Goal: Information Seeking & Learning: Check status

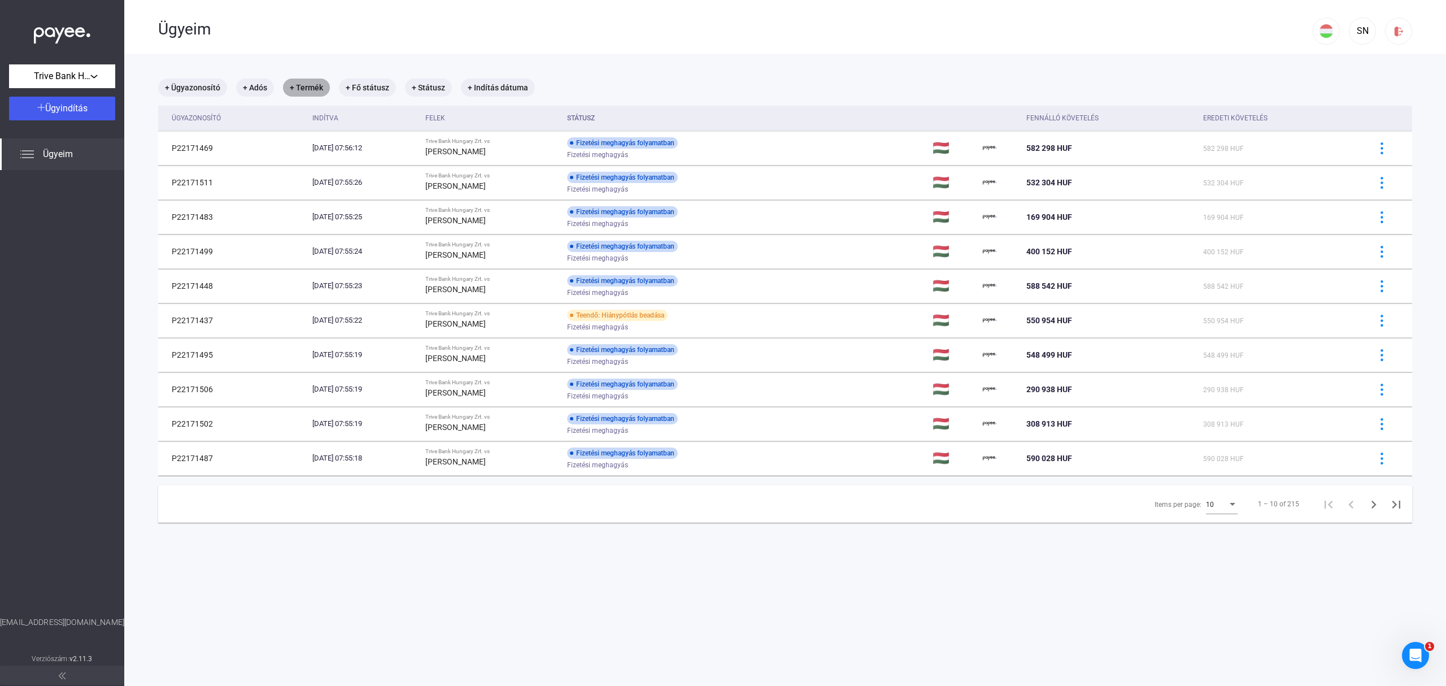
click at [303, 91] on mat-chip "+ Termék" at bounding box center [306, 87] width 47 height 18
click at [351, 122] on span "Válasszon terméket..." at bounding box center [346, 121] width 85 height 11
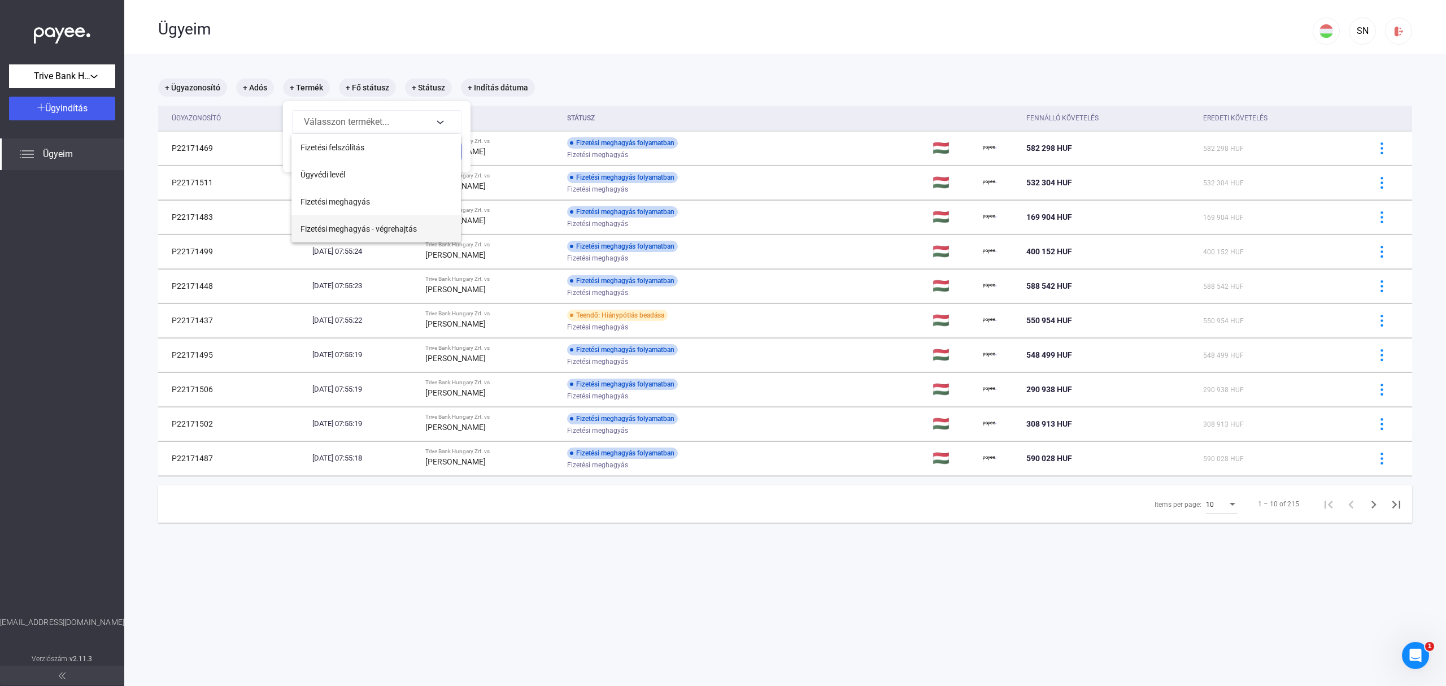
click at [387, 229] on span "Fizetési meghagyás - végrehajtás" at bounding box center [358, 229] width 116 height 14
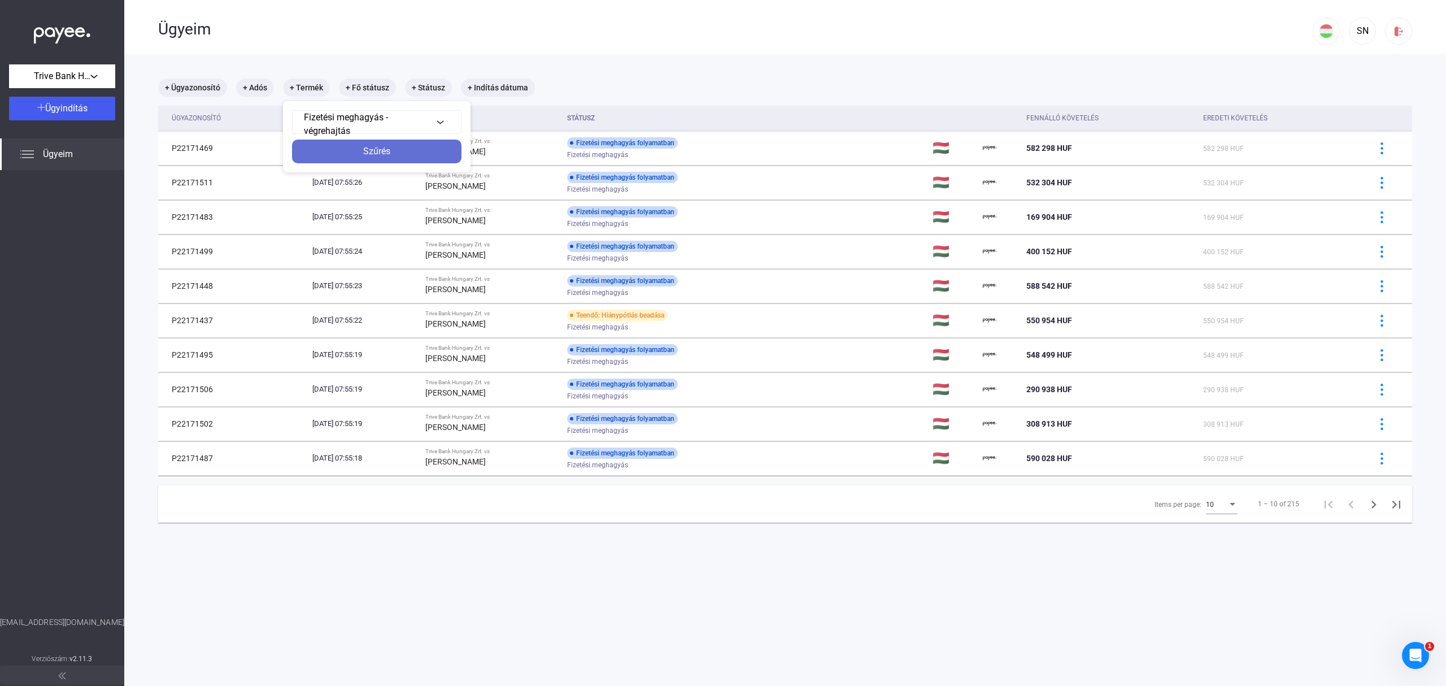
click at [398, 141] on button "Szűrés" at bounding box center [376, 151] width 169 height 24
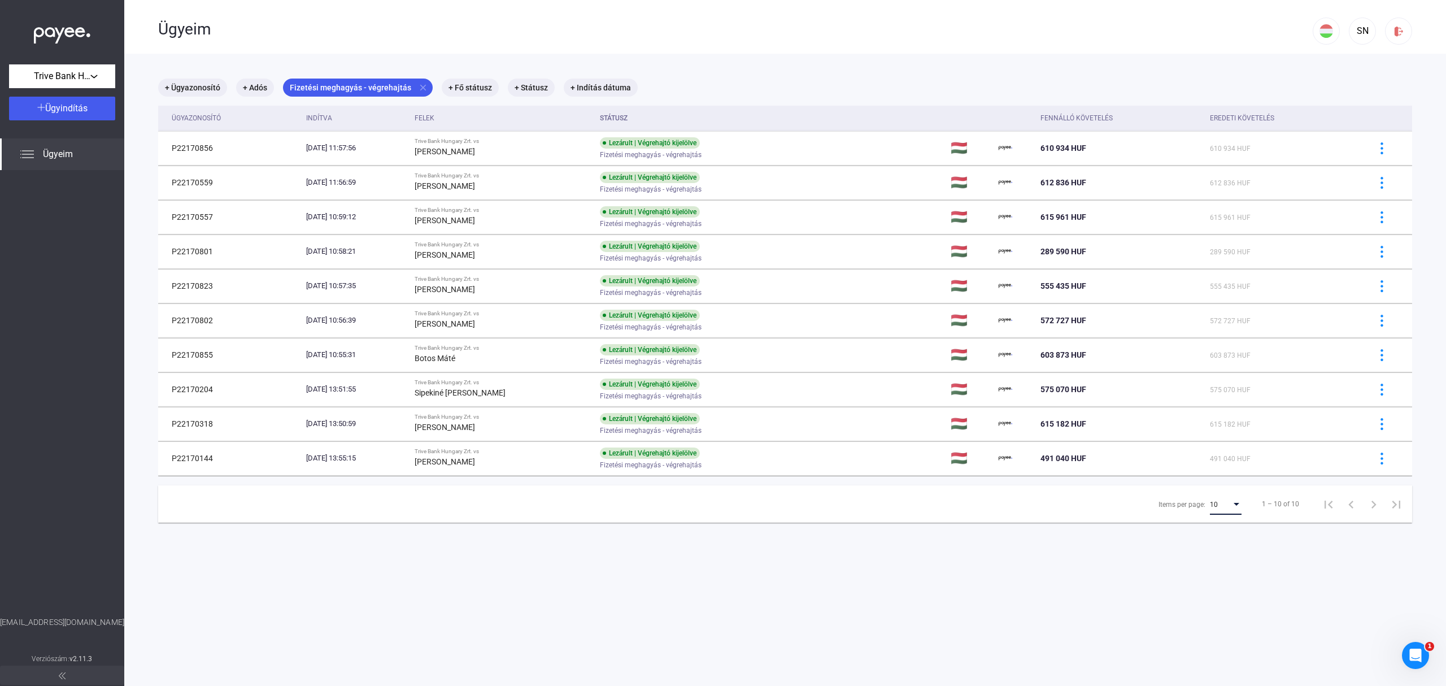
click at [1233, 504] on div "Items per page:" at bounding box center [1236, 504] width 6 height 3
click at [1218, 522] on span "25" at bounding box center [1215, 527] width 32 height 14
click at [419, 86] on mat-icon "close" at bounding box center [423, 87] width 10 height 10
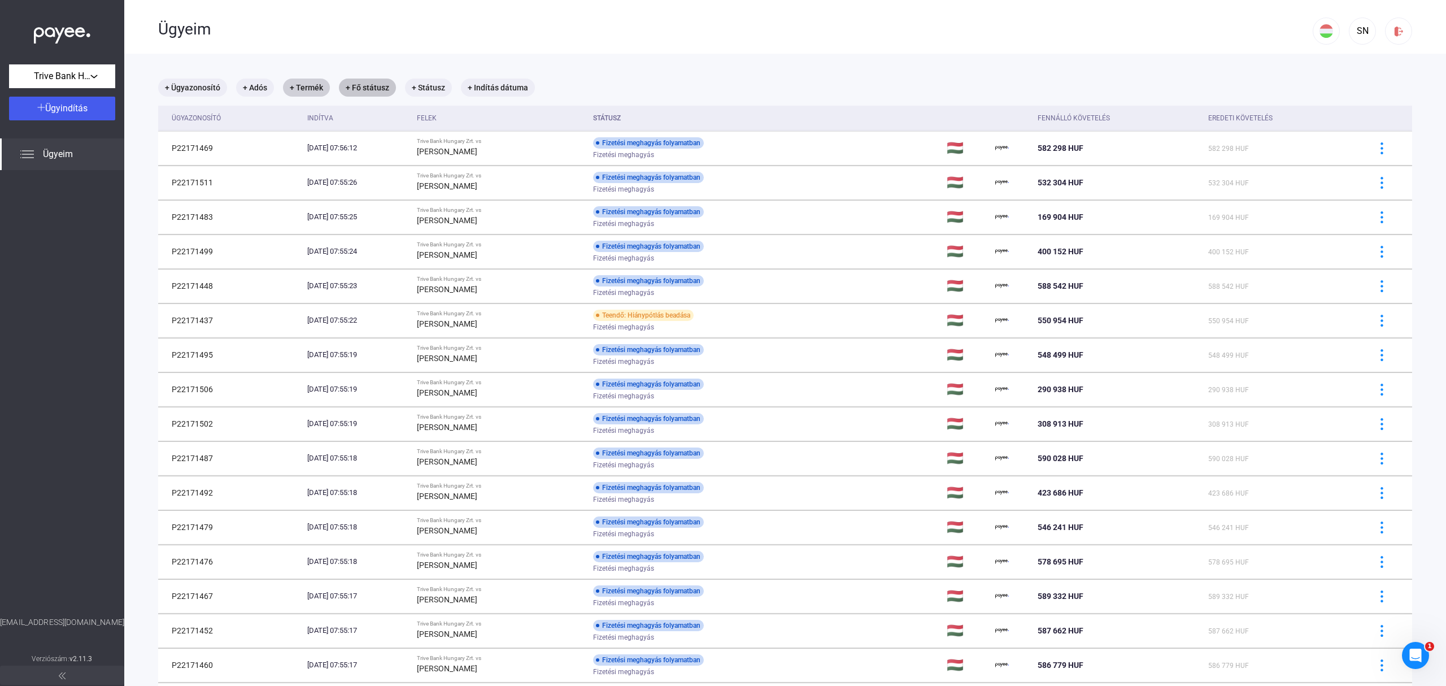
click at [370, 88] on mat-chip "+ Fő státusz" at bounding box center [367, 87] width 57 height 18
click at [403, 123] on div "Válassz..." at bounding box center [396, 122] width 72 height 14
click at [635, 82] on div at bounding box center [723, 343] width 1446 height 686
click at [623, 66] on div at bounding box center [723, 343] width 1446 height 686
click at [306, 90] on mat-chip "+ Termék" at bounding box center [306, 87] width 47 height 18
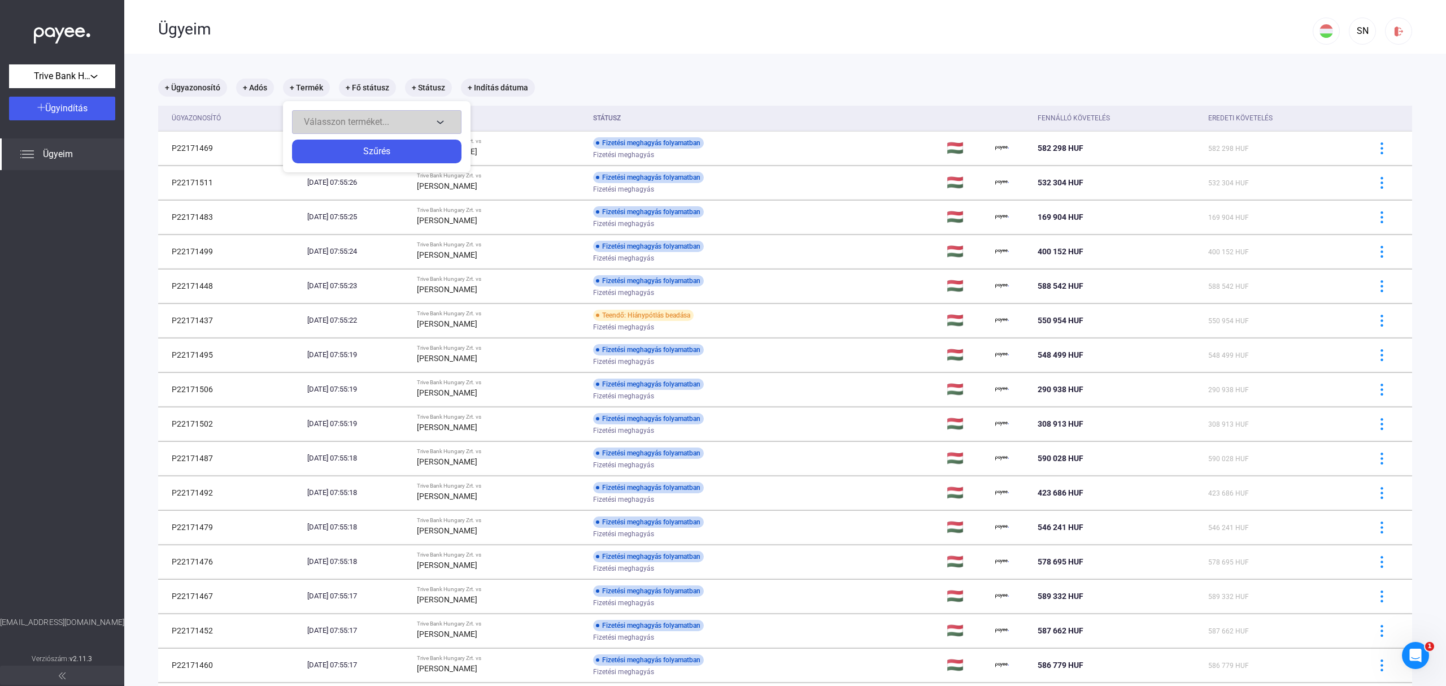
click at [367, 111] on button "Válasszon terméket..." at bounding box center [376, 122] width 169 height 24
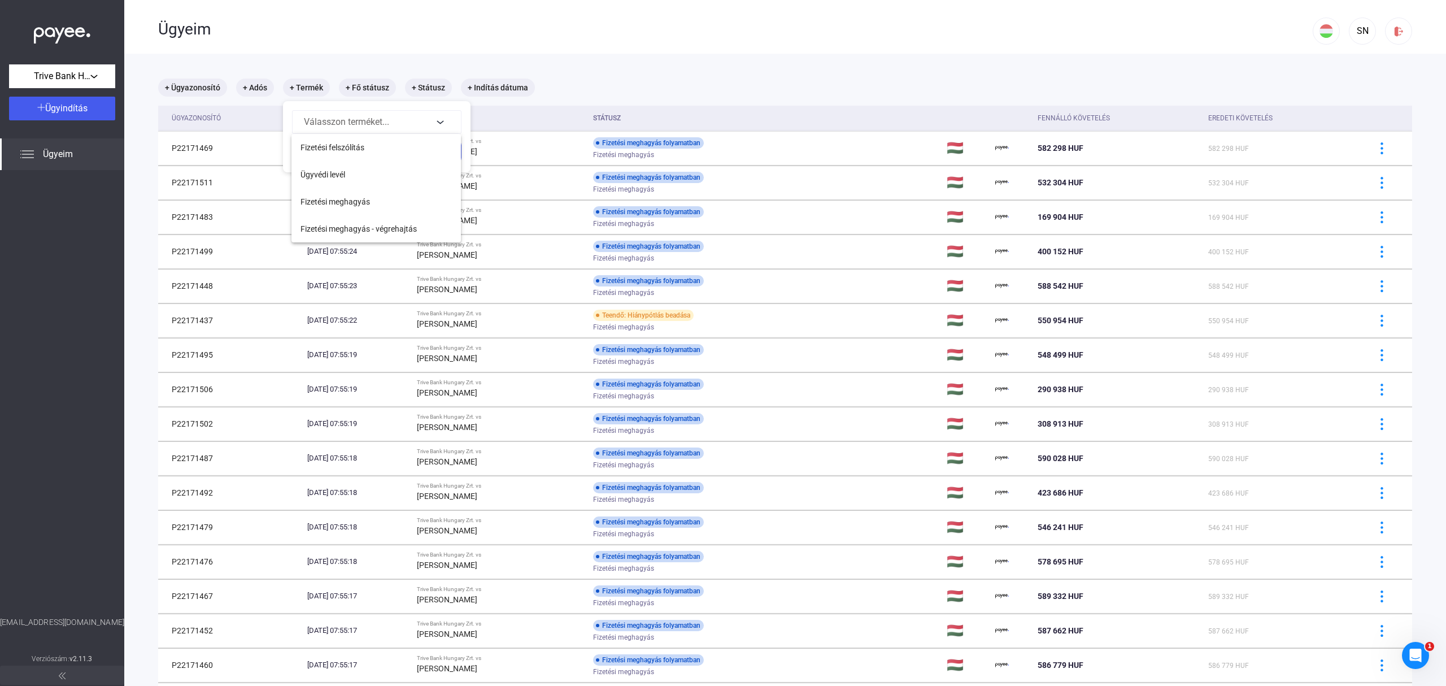
click at [258, 87] on div at bounding box center [723, 343] width 1446 height 686
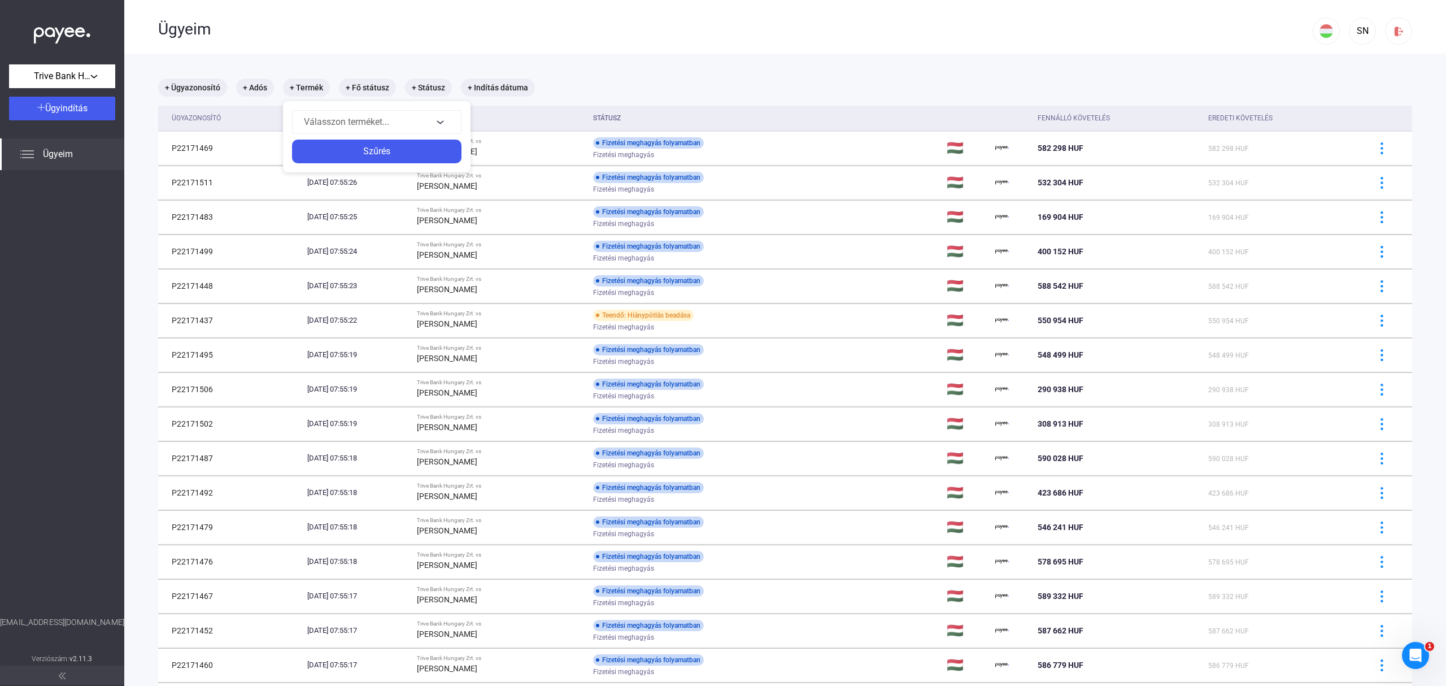
click at [316, 89] on div at bounding box center [723, 343] width 1446 height 686
click at [316, 89] on div "+ Ügyazonosító + Adós + Termék + Fő státusz + Státusz + Indítás dátuma Ügyazono…" at bounding box center [785, 558] width 1254 height 961
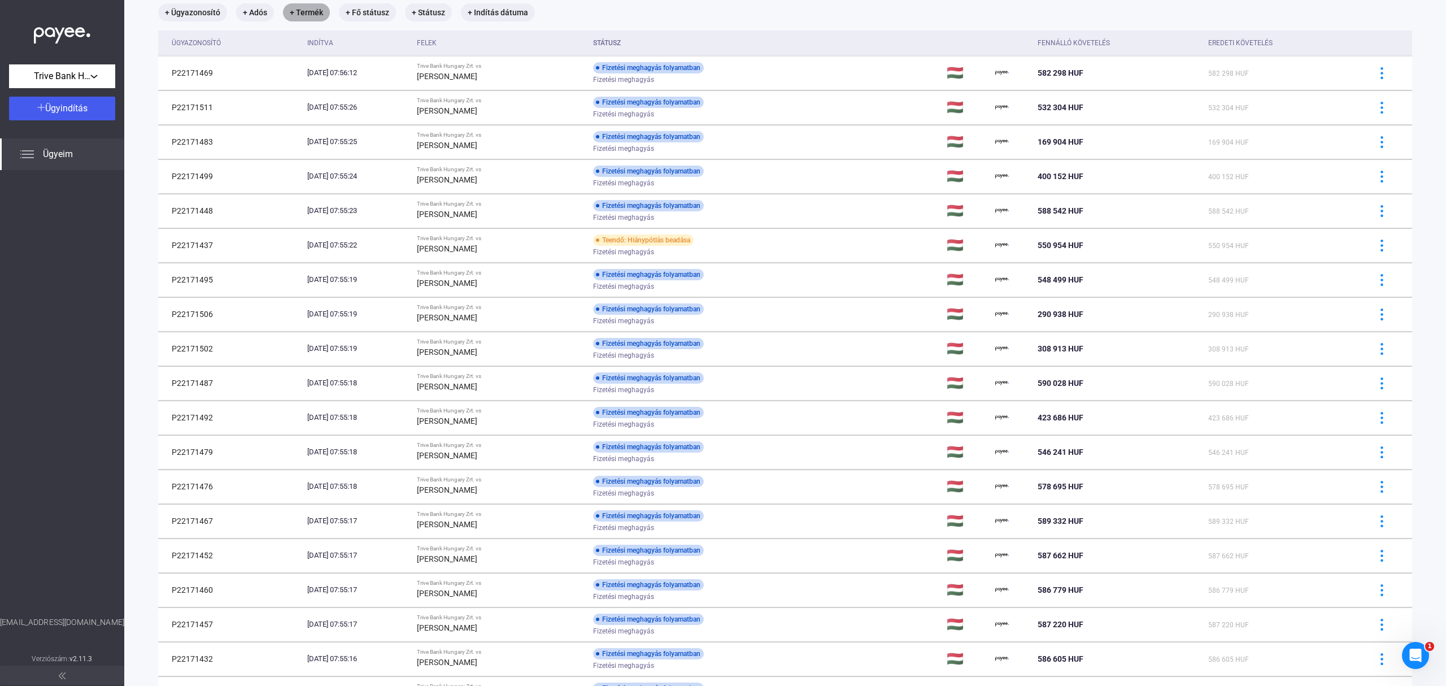
click at [311, 12] on mat-chip "+ Termék" at bounding box center [306, 12] width 47 height 18
click at [351, 43] on span "Válasszon terméket..." at bounding box center [346, 46] width 85 height 11
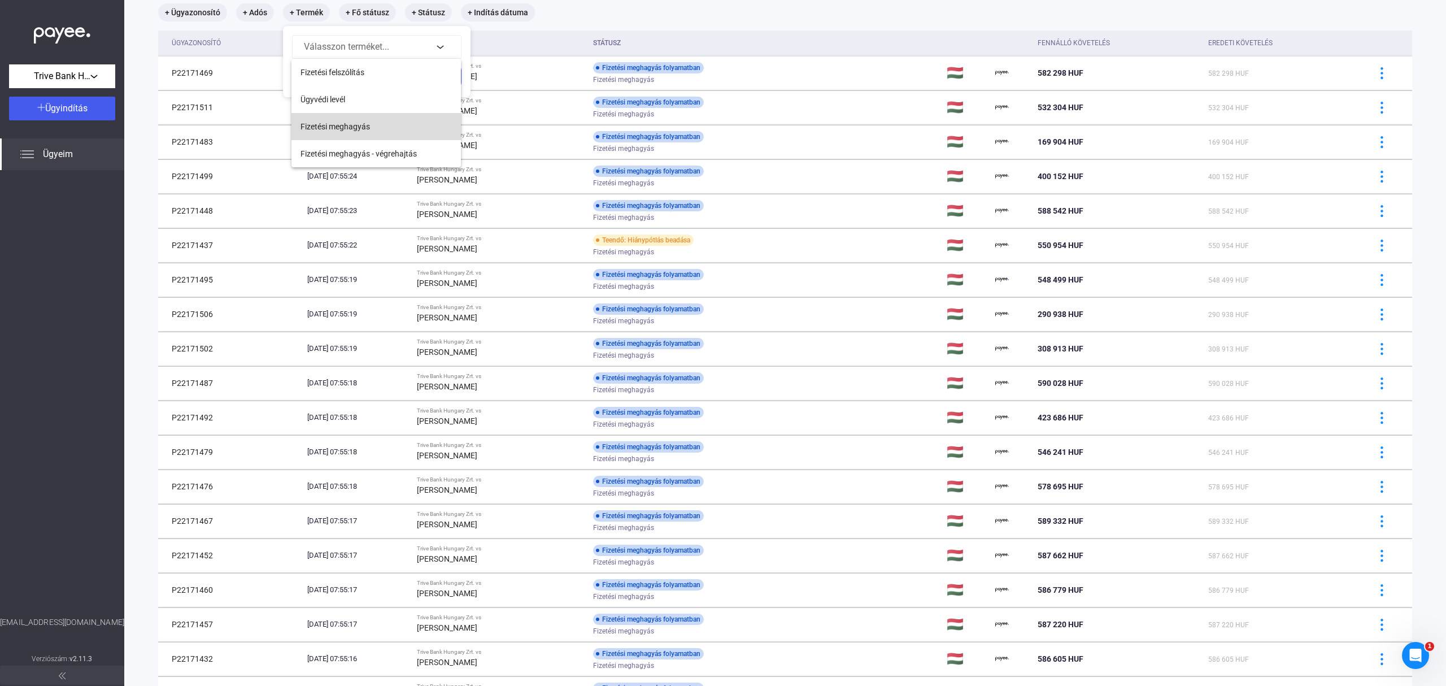
click at [362, 124] on span "Fizetési meghagyás" at bounding box center [334, 127] width 69 height 14
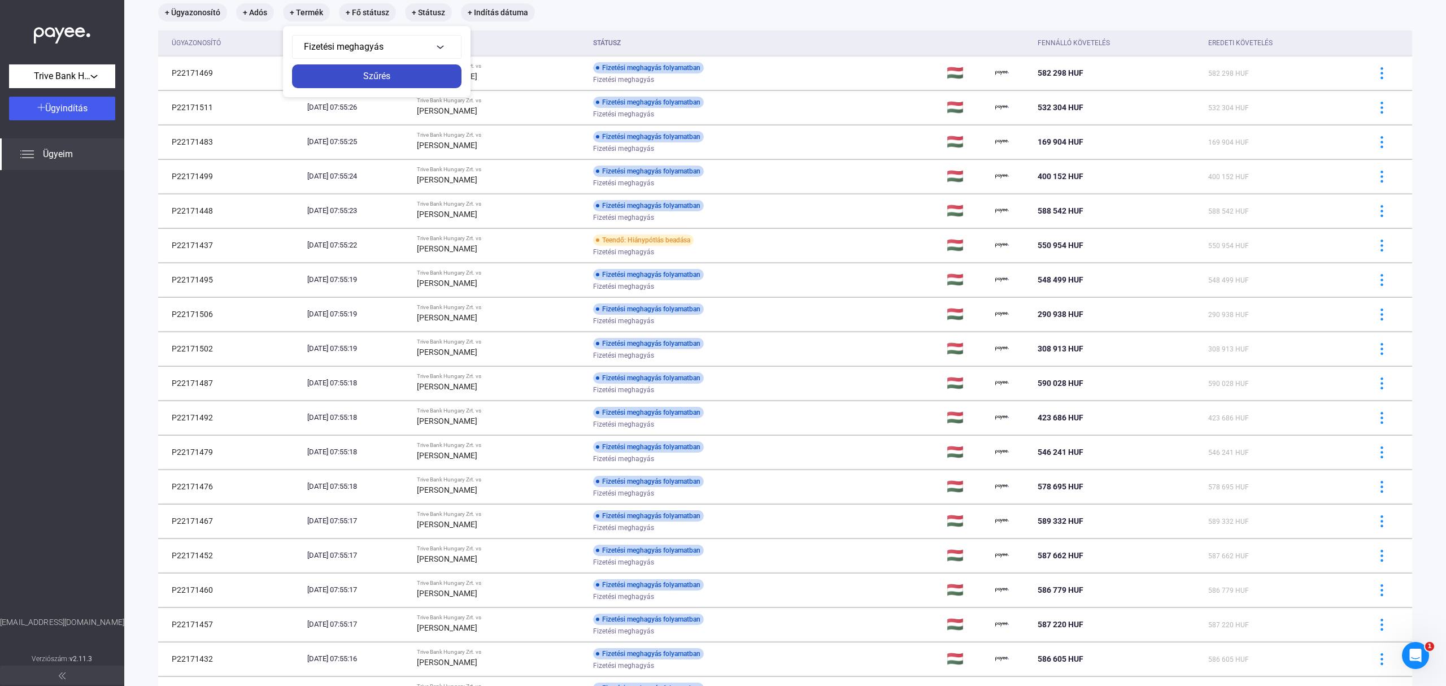
click at [405, 75] on div "Szűrés" at bounding box center [376, 76] width 163 height 14
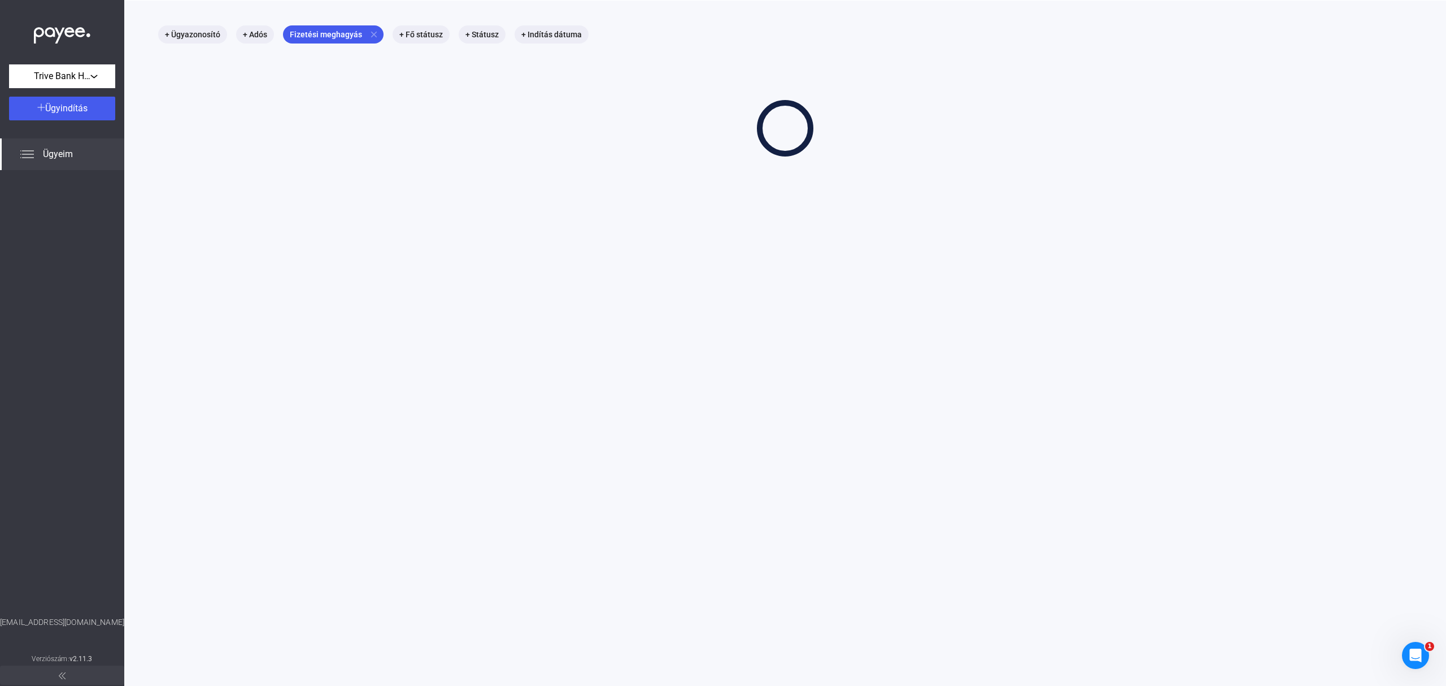
scroll to position [75, 0]
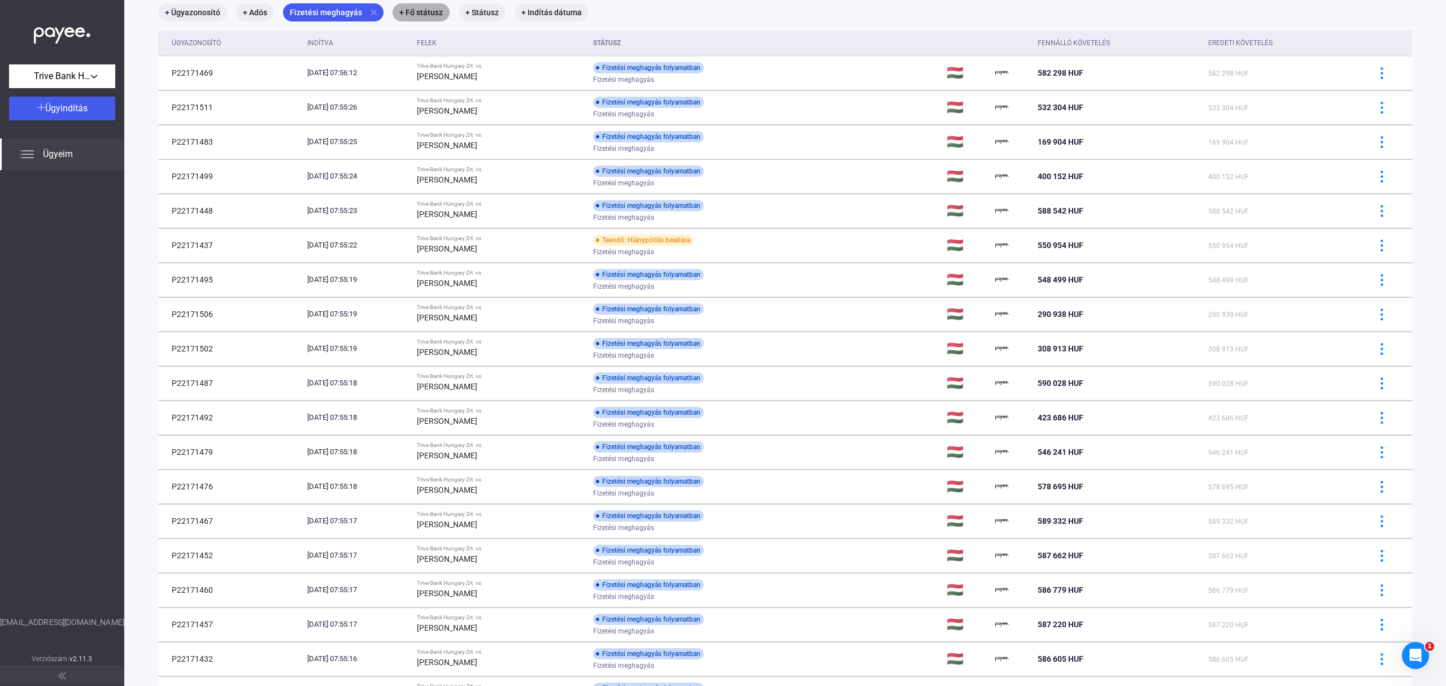
click at [425, 10] on mat-chip "+ Fő státusz" at bounding box center [420, 12] width 57 height 18
click at [455, 52] on div "Válassz..." at bounding box center [449, 47] width 72 height 14
click at [436, 120] on button "Lezárva" at bounding box center [455, 126] width 113 height 27
click at [448, 80] on div "Szűrés" at bounding box center [458, 76] width 106 height 14
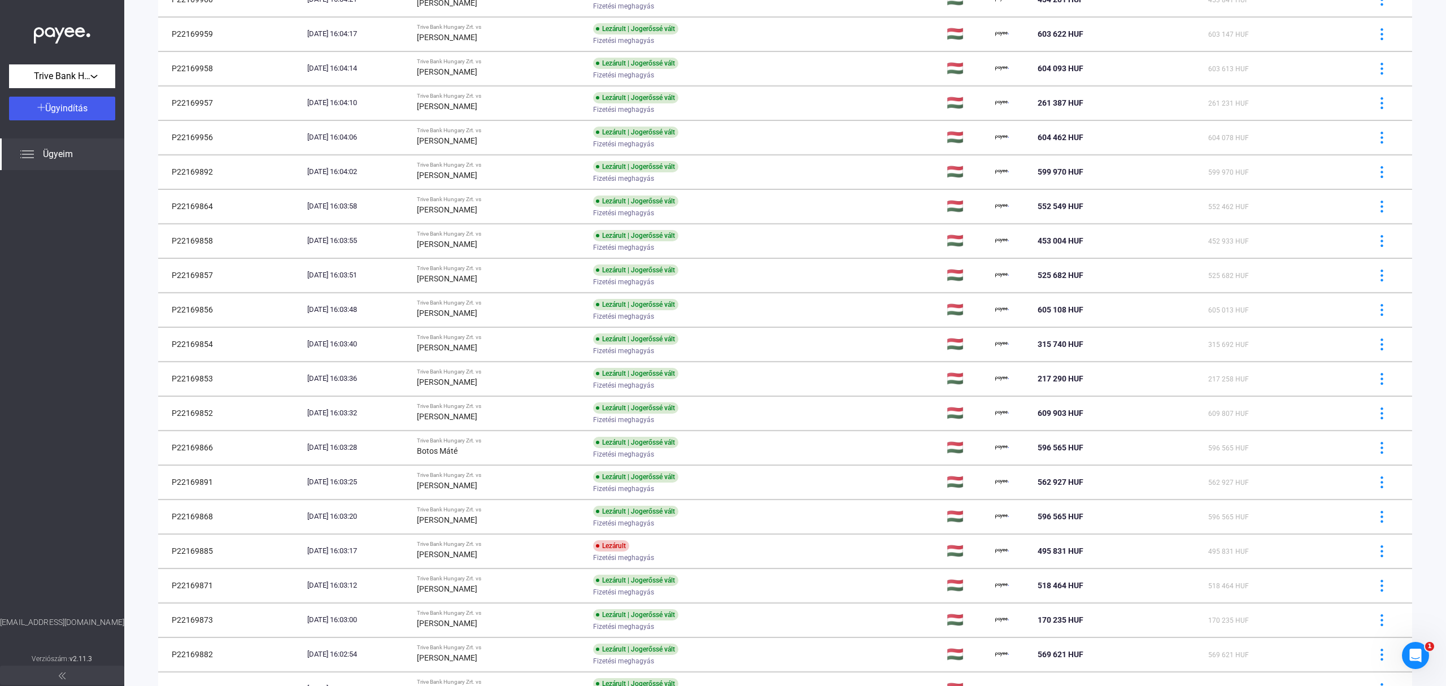
scroll to position [446, 0]
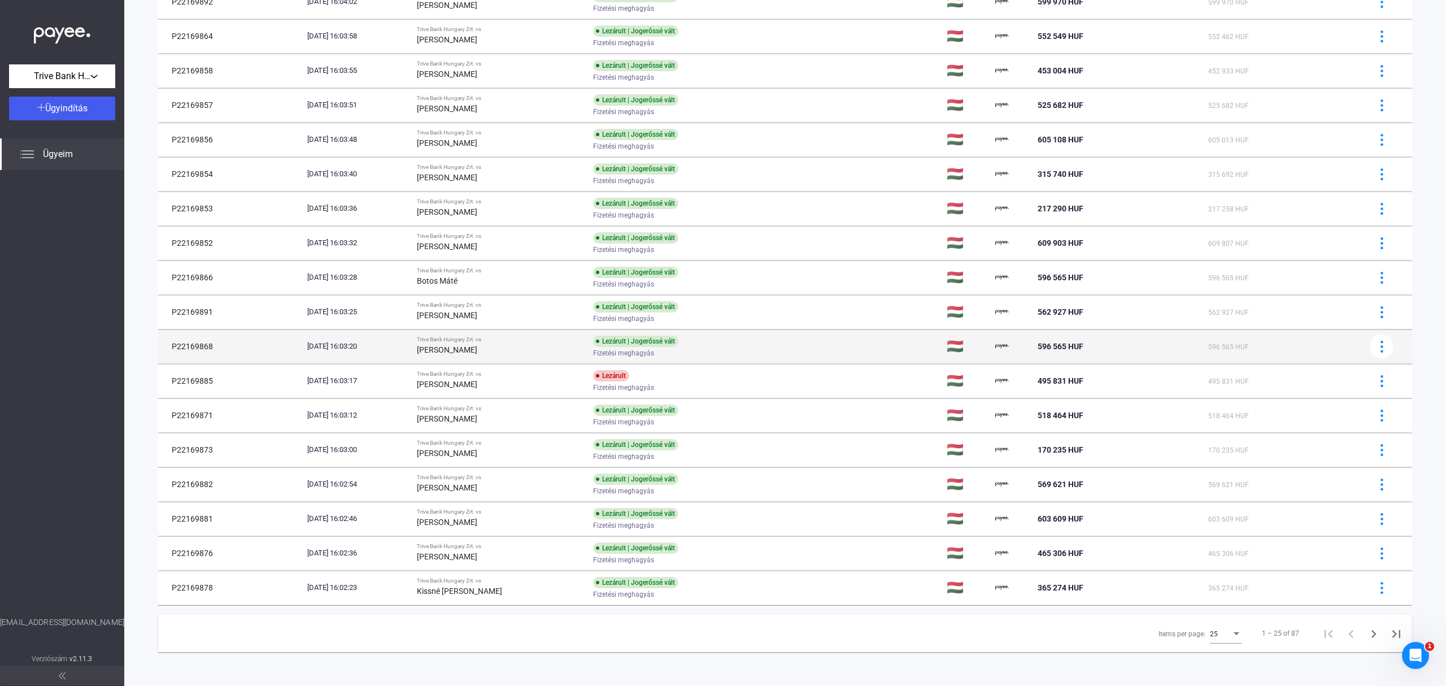
click at [830, 355] on td "Lezárult | Jogerőssé vált Fizetési meghagyás" at bounding box center [765, 346] width 354 height 34
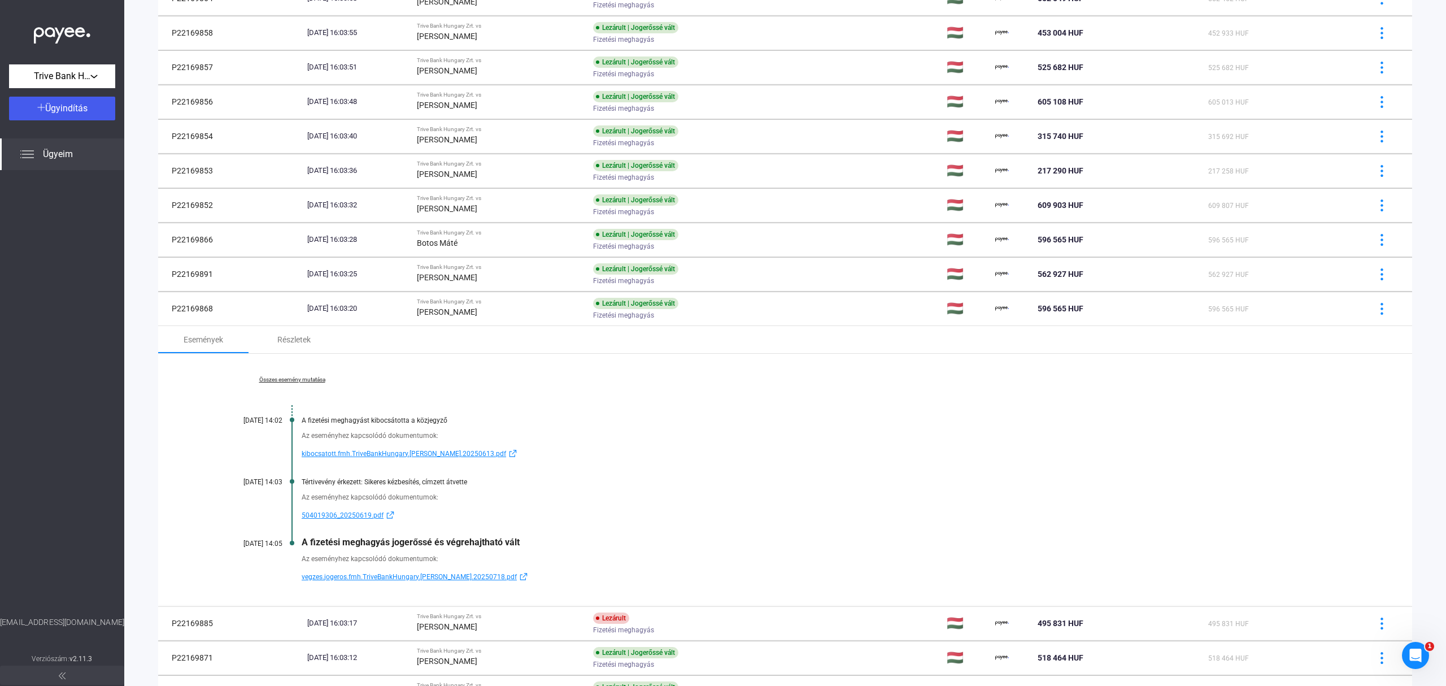
scroll to position [0, 0]
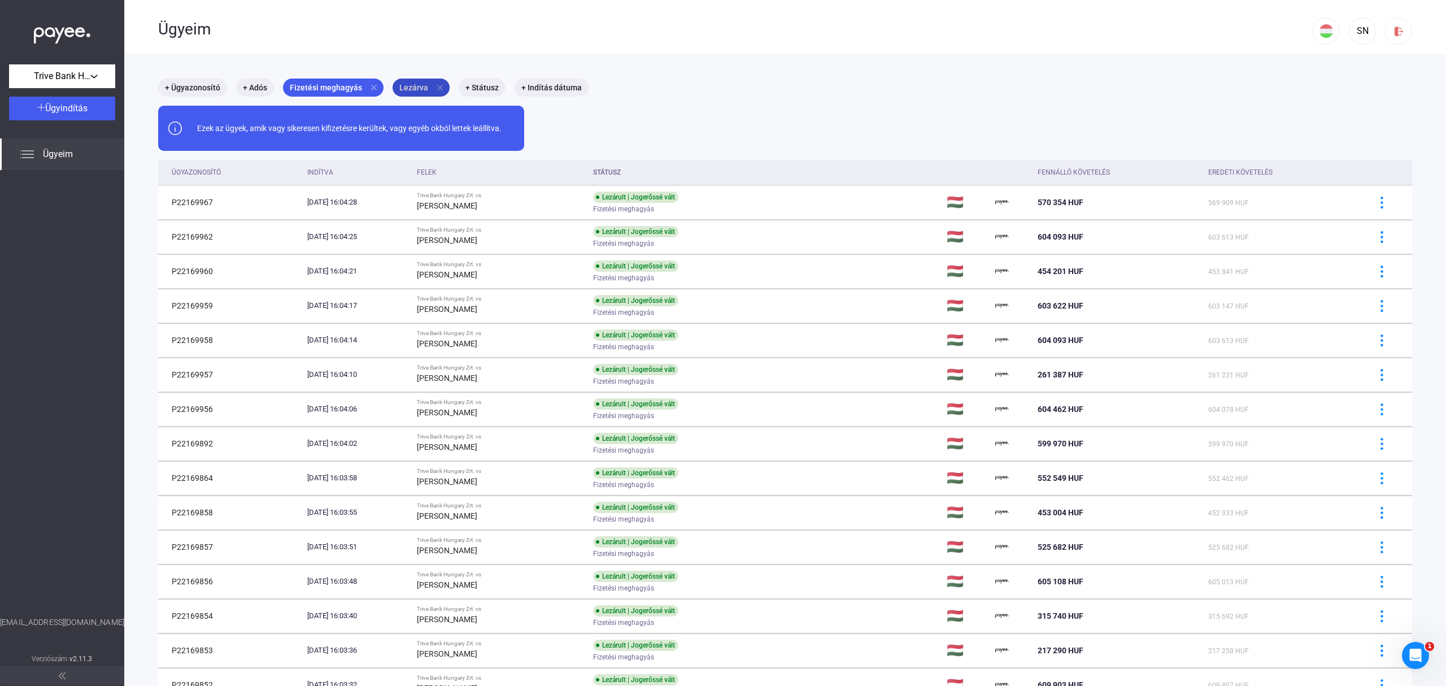
click at [434, 81] on mat-chip "Lezárva close" at bounding box center [420, 87] width 57 height 18
click at [479, 154] on div "Szűrés" at bounding box center [458, 152] width 106 height 14
click at [435, 90] on mat-icon "close" at bounding box center [440, 87] width 10 height 10
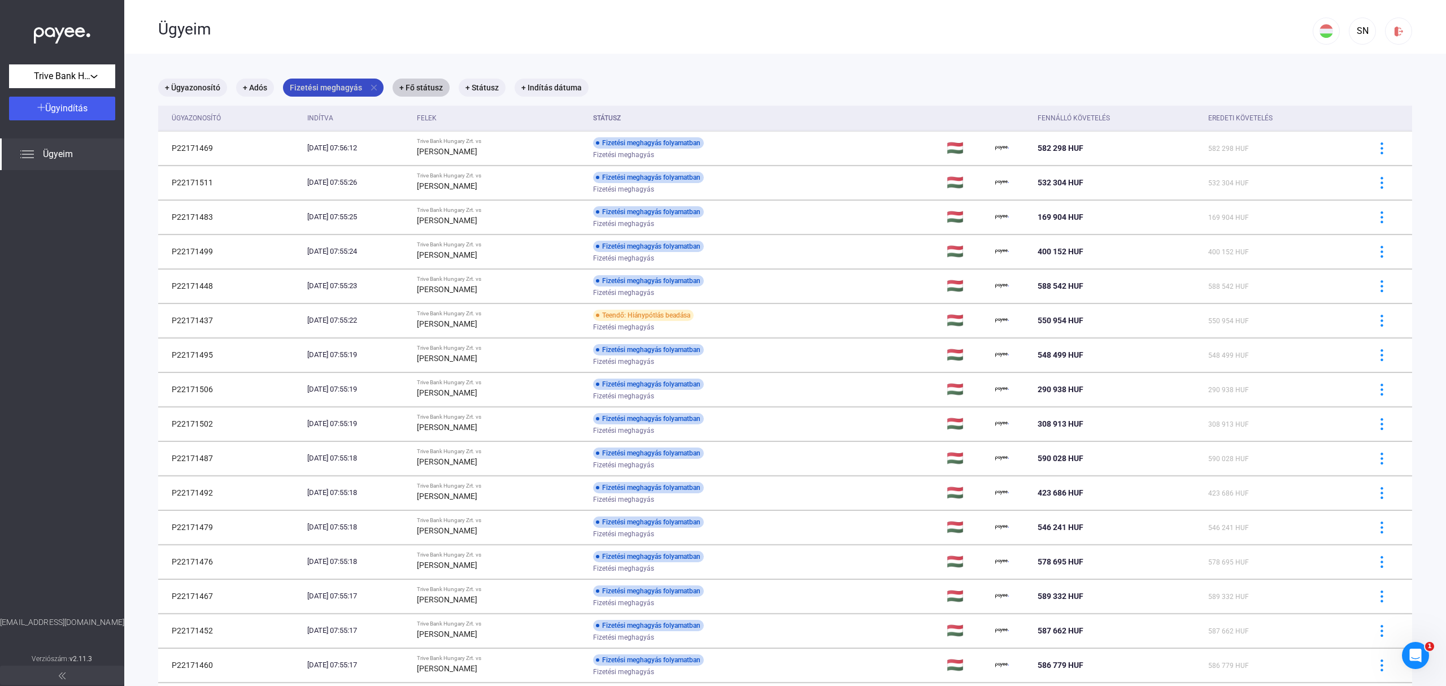
click at [344, 86] on mat-chip "Fizetési meghagyás close" at bounding box center [333, 87] width 101 height 18
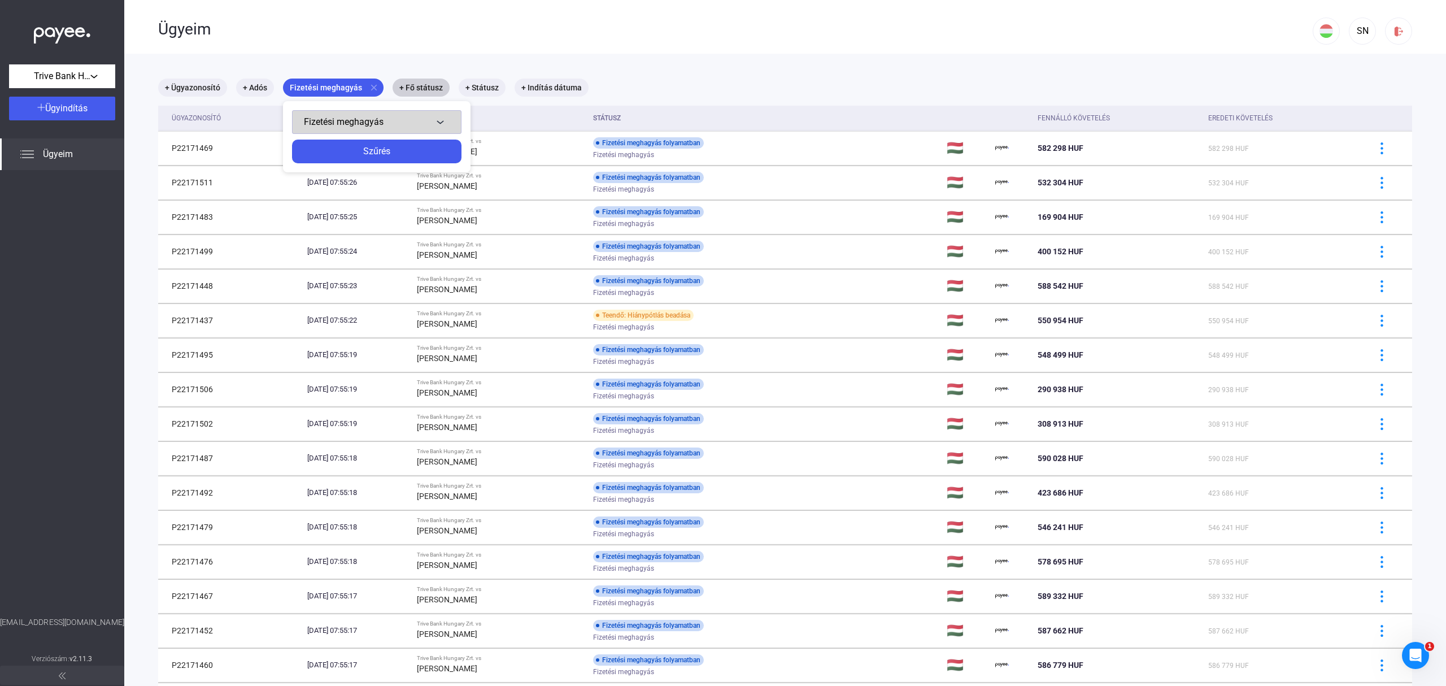
click at [360, 120] on span "Fizetési meghagyás" at bounding box center [344, 121] width 80 height 11
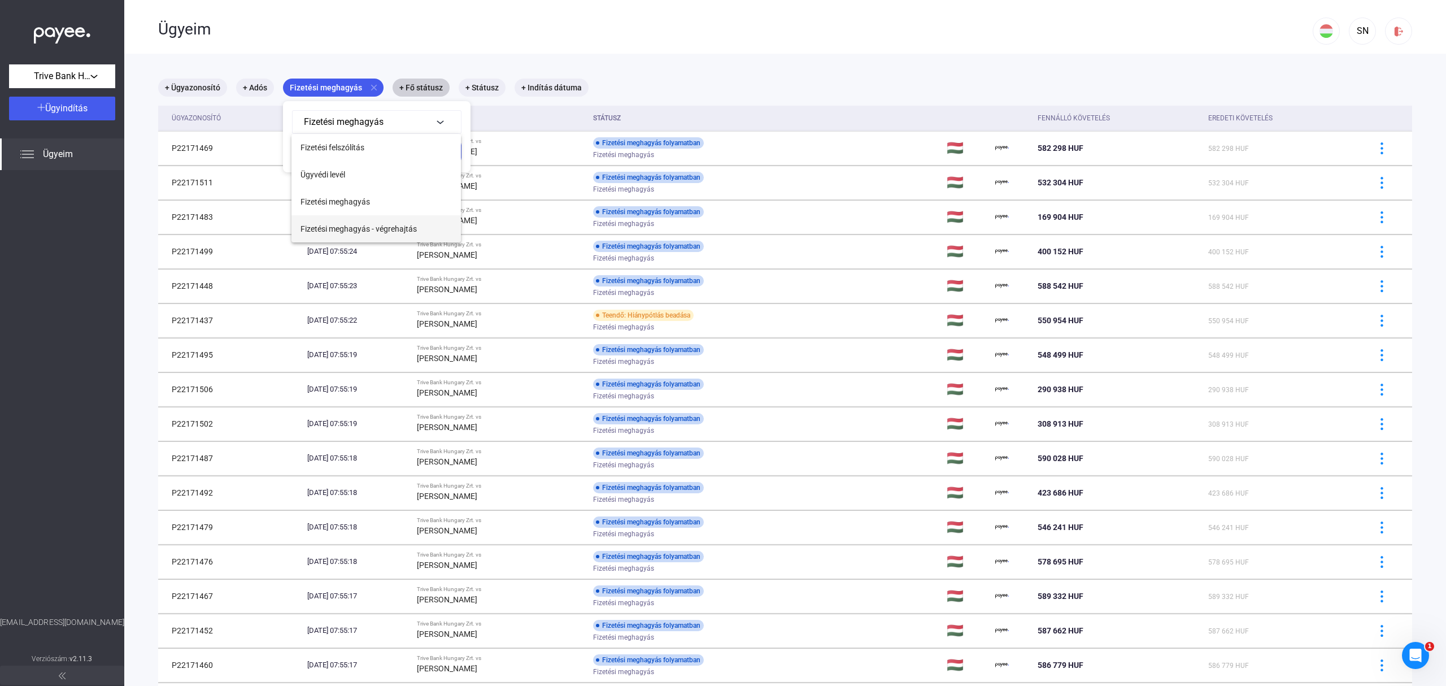
click at [382, 233] on span "Fizetési meghagyás - végrehajtás" at bounding box center [358, 229] width 116 height 14
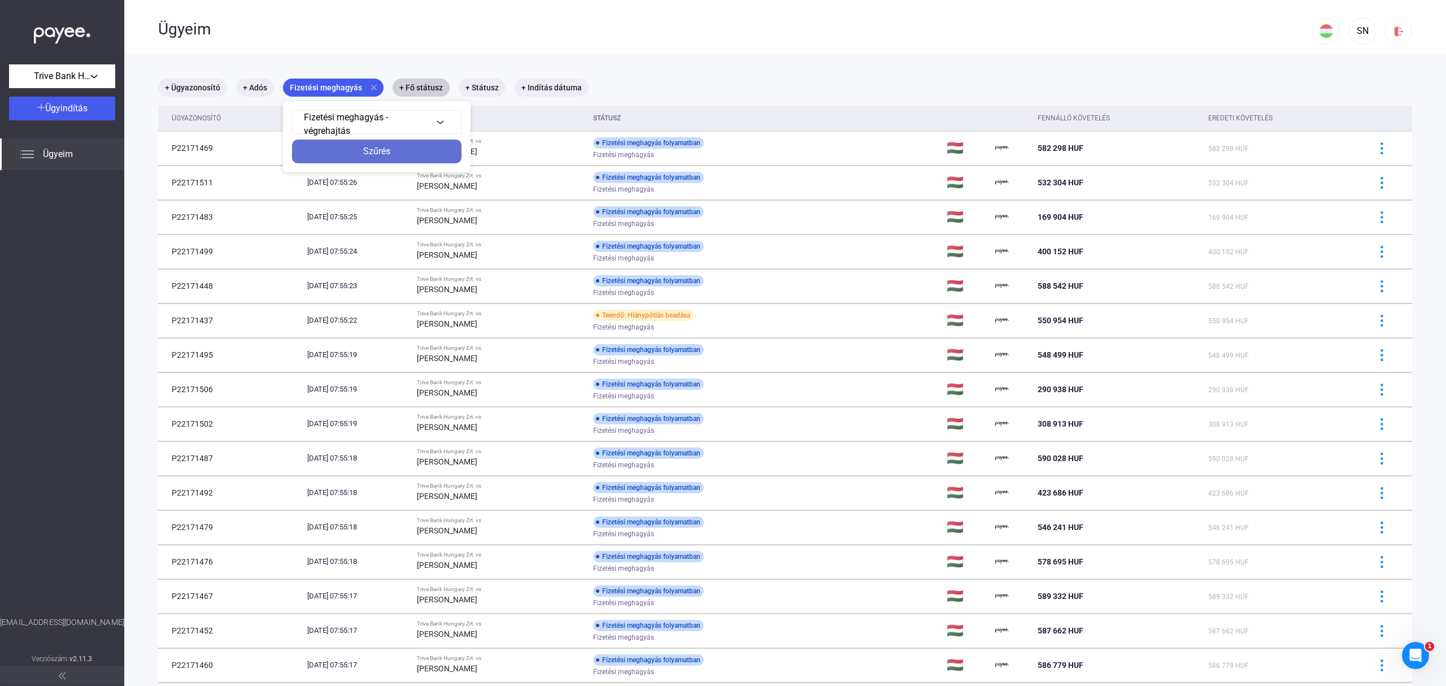
click at [394, 156] on div "Szűrés" at bounding box center [376, 152] width 163 height 14
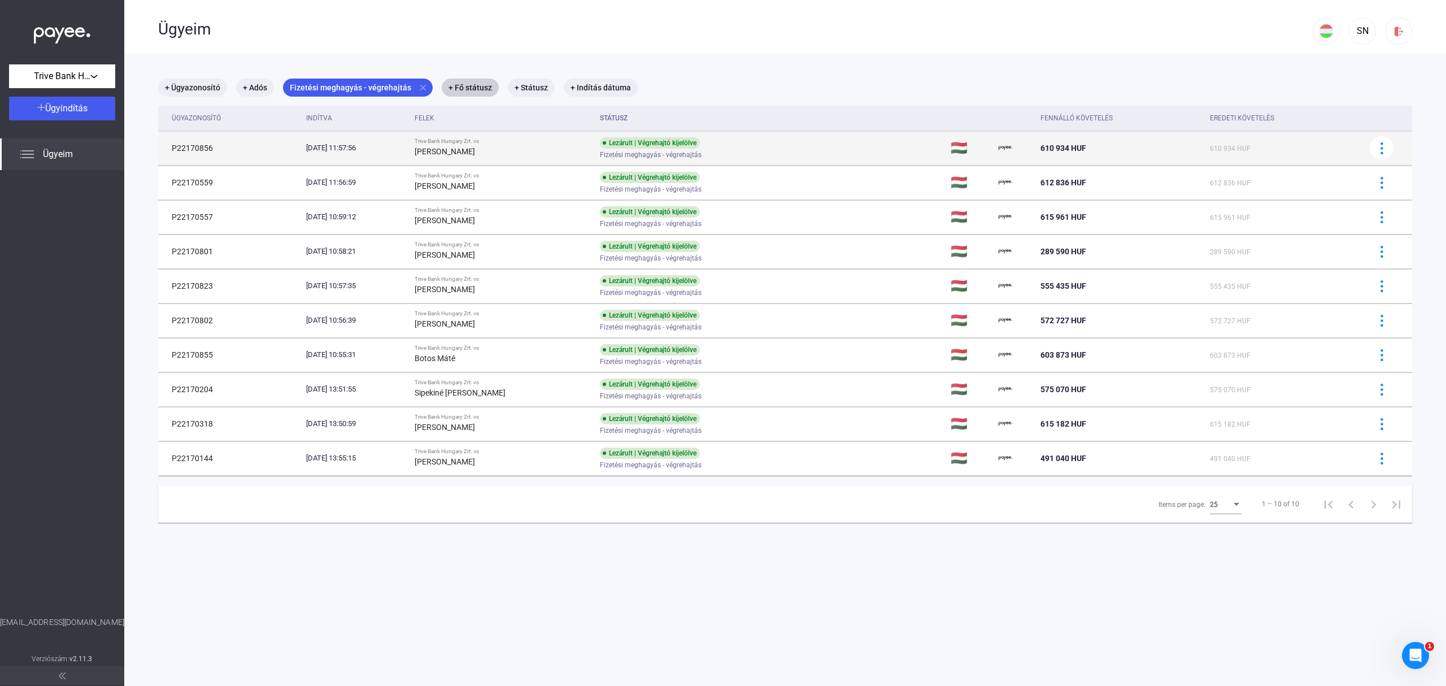
click at [839, 152] on td "Lezárult | Végrehajtó kijelölve Fizetési meghagyás - végrehajtás" at bounding box center [770, 148] width 350 height 34
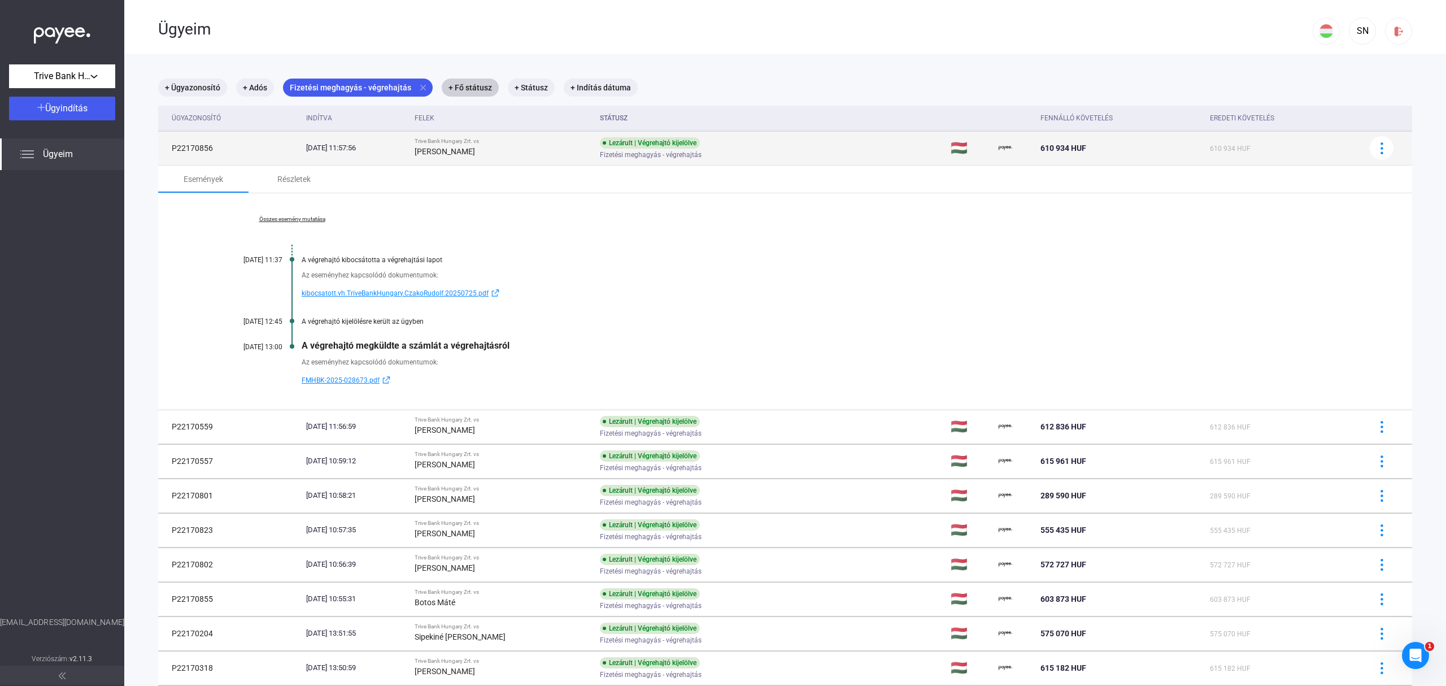
click at [886, 149] on td "Lezárult | Végrehajtó kijelölve Fizetési meghagyás - végrehajtás" at bounding box center [770, 148] width 350 height 34
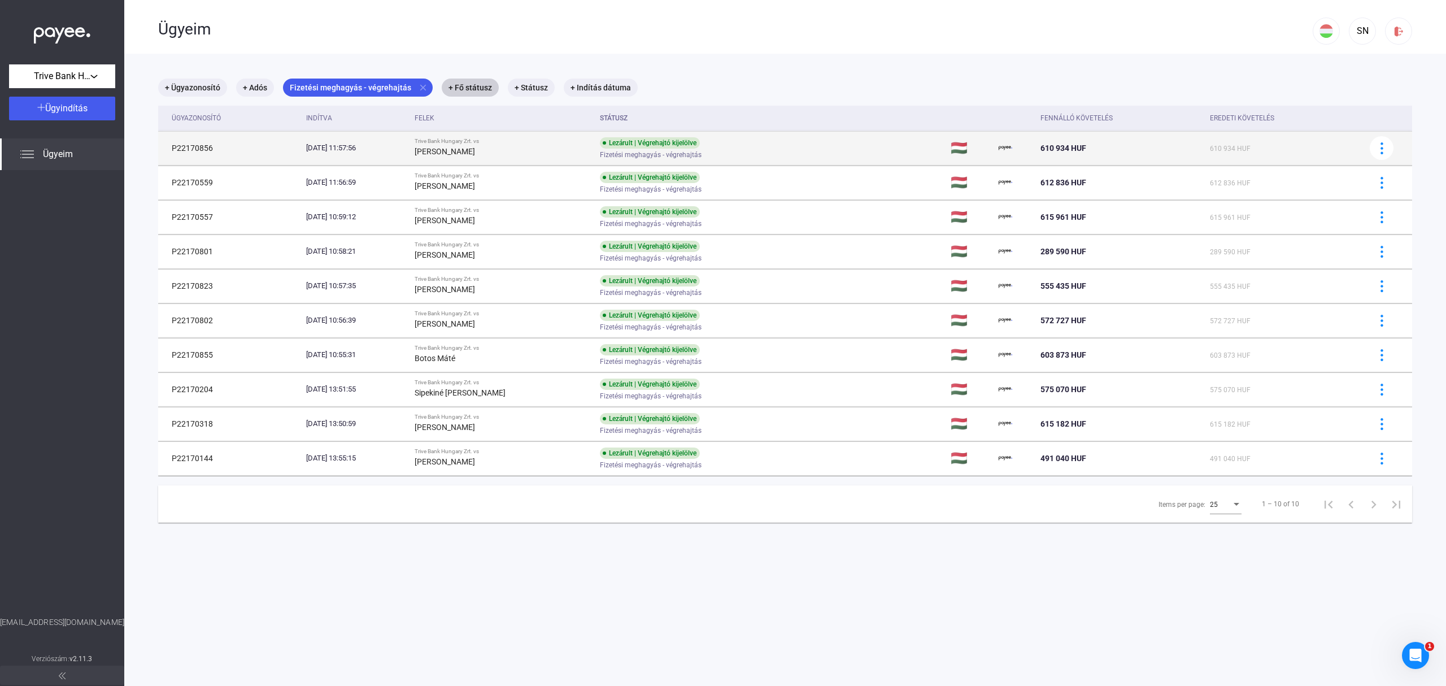
click at [886, 149] on td "Lezárult | Végrehajtó kijelölve Fizetési meghagyás - végrehajtás" at bounding box center [770, 148] width 350 height 34
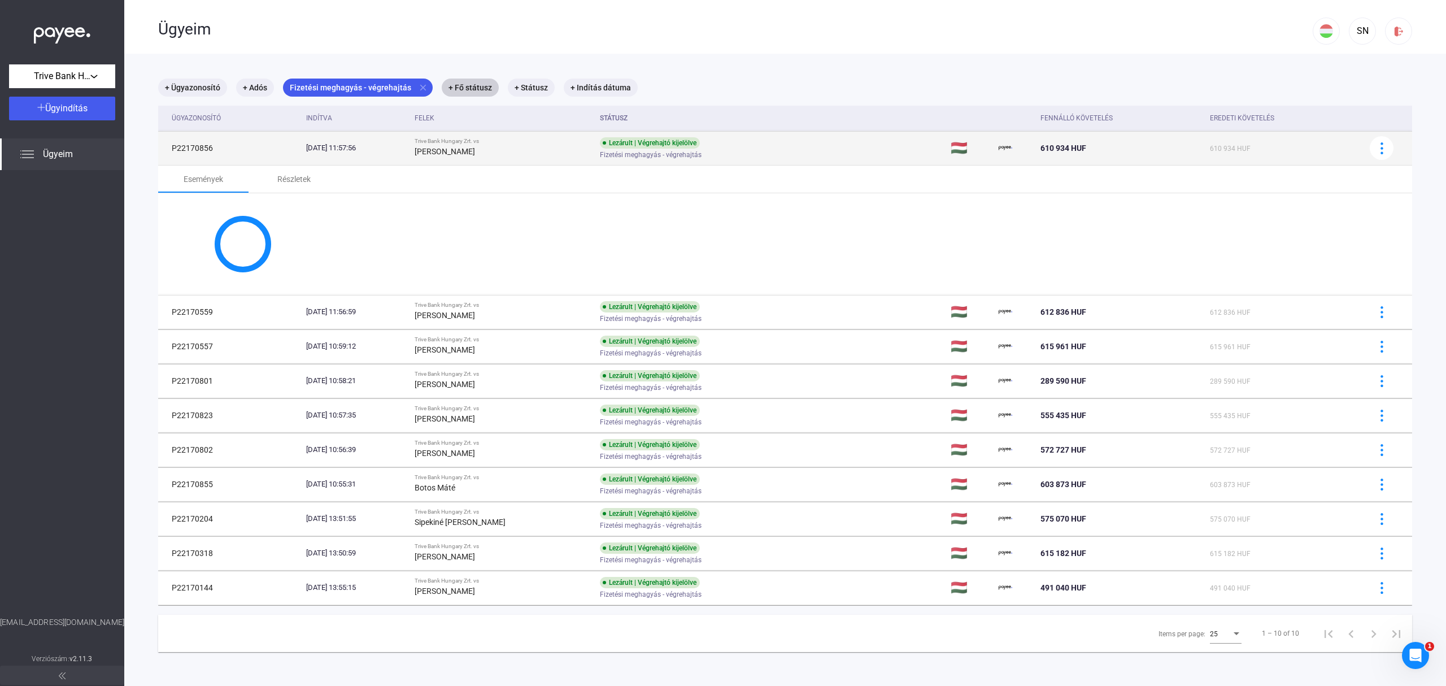
click at [884, 149] on td "Lezárult | Végrehajtó kijelölve Fizetési meghagyás - végrehajtás" at bounding box center [770, 148] width 350 height 34
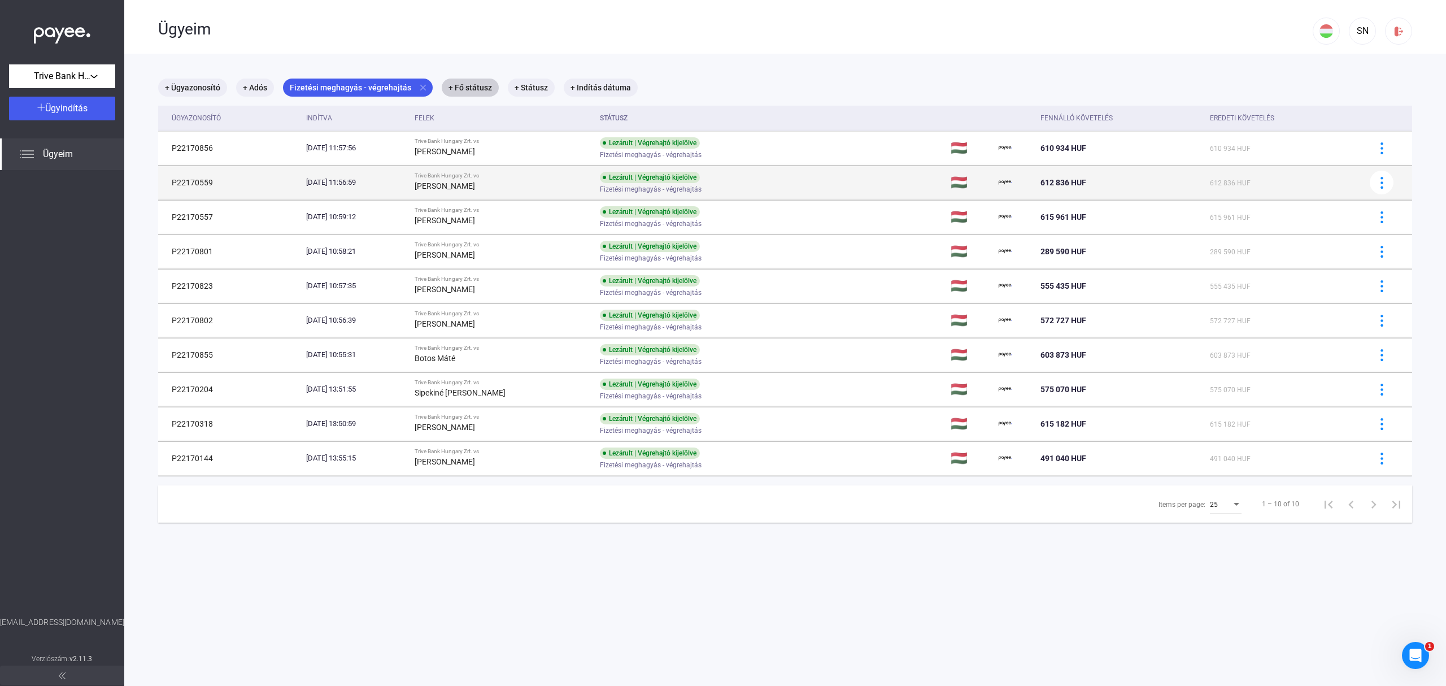
click at [853, 186] on td "Lezárult | Végrehajtó kijelölve Fizetési meghagyás - végrehajtás" at bounding box center [770, 182] width 350 height 34
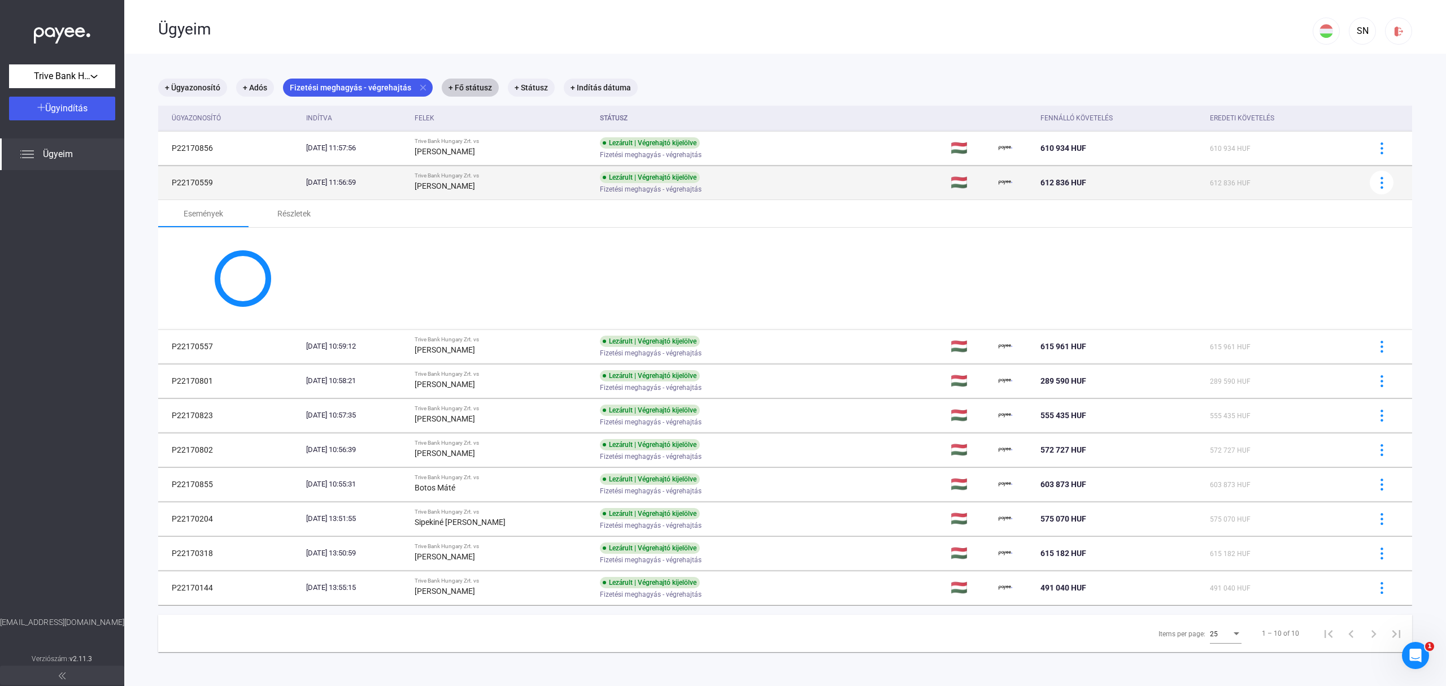
click at [853, 186] on td "Lezárult | Végrehajtó kijelölve Fizetési meghagyás - végrehajtás" at bounding box center [770, 182] width 350 height 34
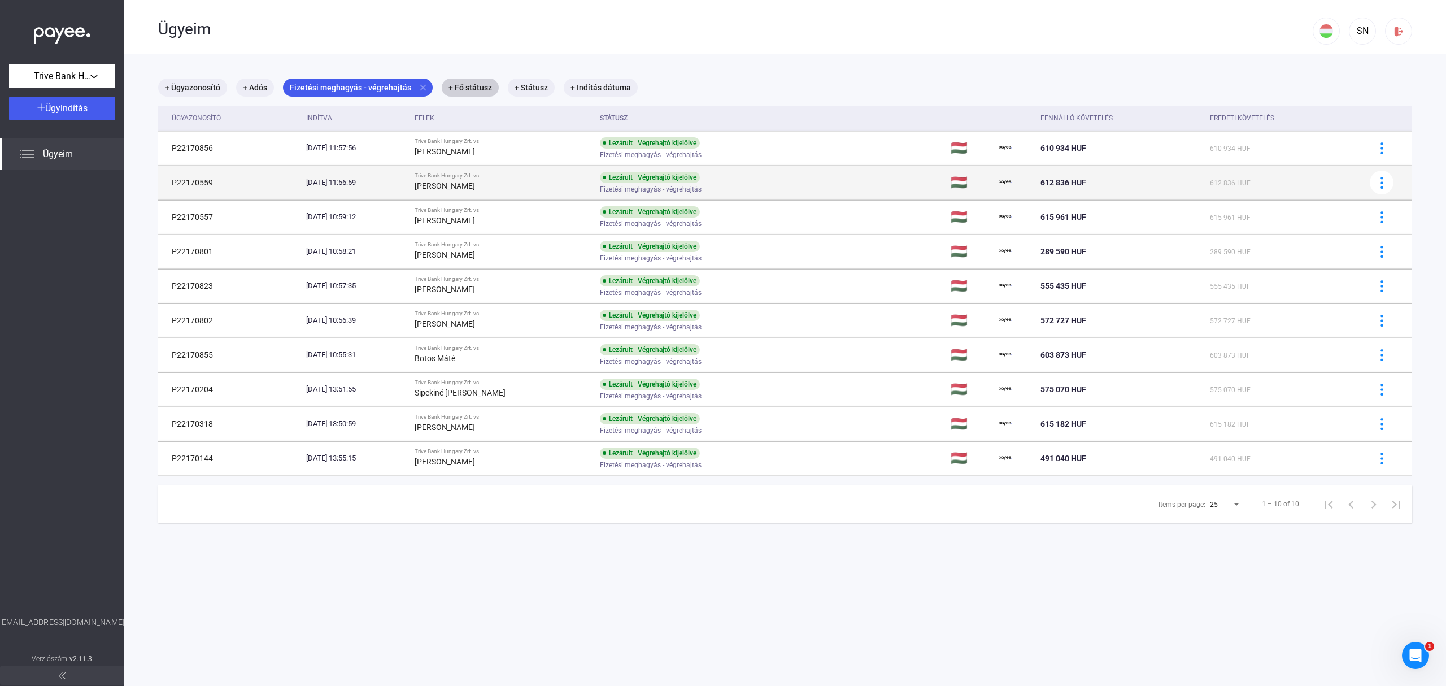
click at [853, 186] on td "Lezárult | Végrehajtó kijelölve Fizetési meghagyás - végrehajtás" at bounding box center [770, 182] width 350 height 34
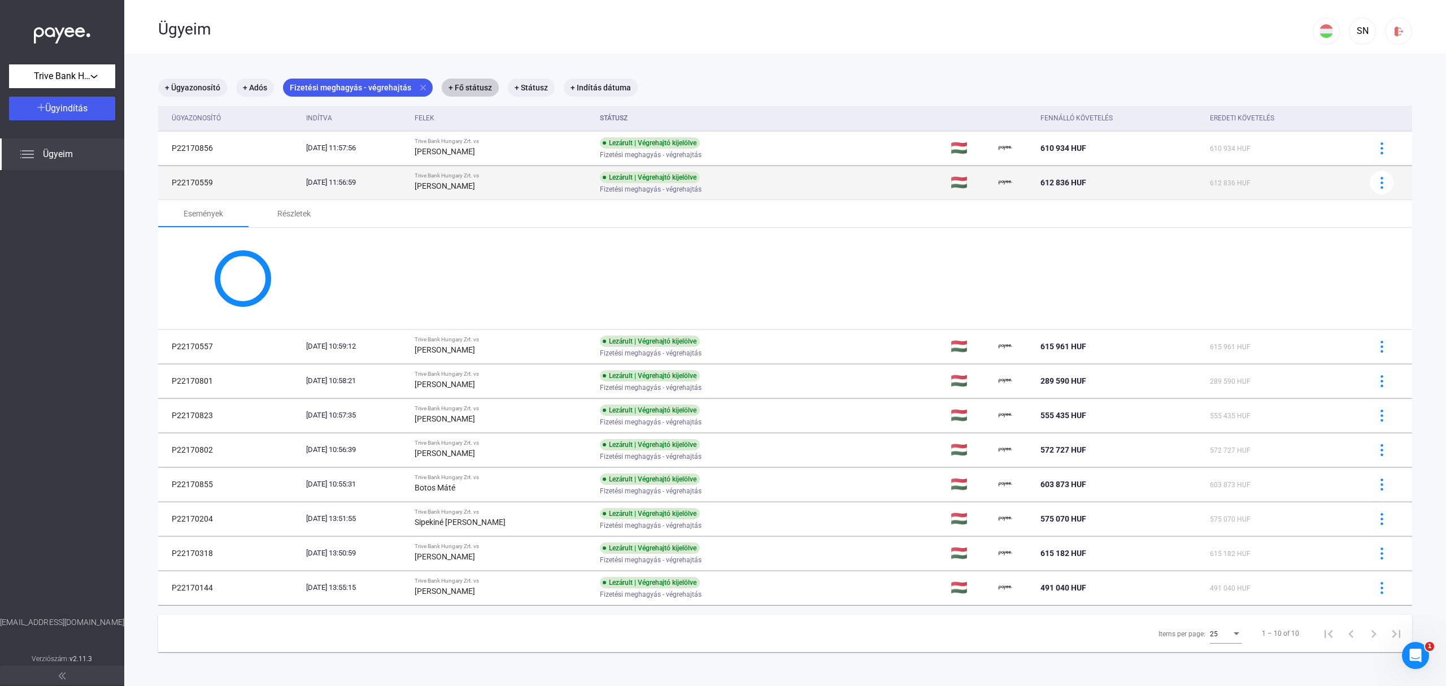
click at [853, 186] on td "Lezárult | Végrehajtó kijelölve Fizetési meghagyás - végrehajtás" at bounding box center [770, 182] width 350 height 34
